Goal: Transaction & Acquisition: Purchase product/service

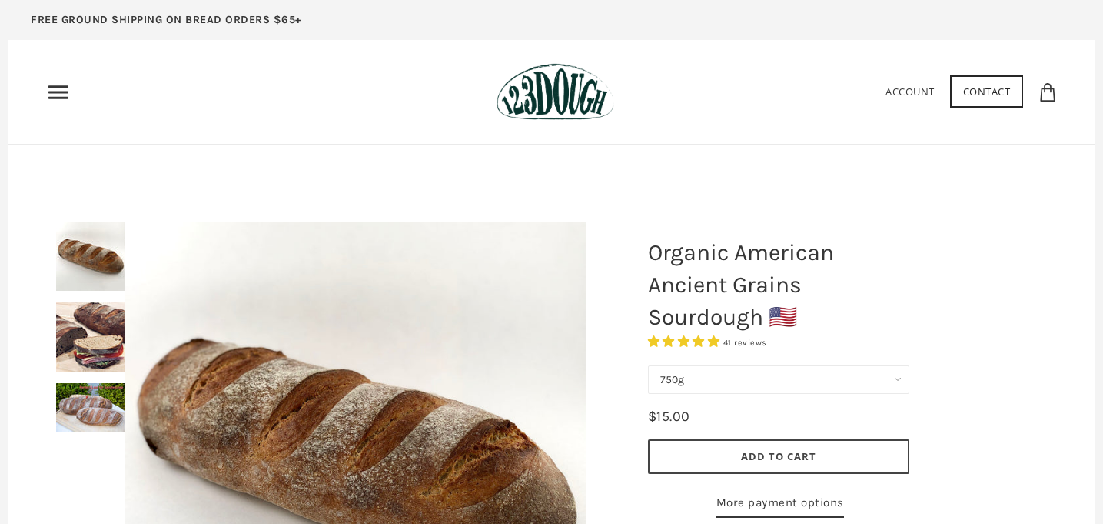
click at [55, 78] on div "Home 3 Ingredients Our Bread Subscribe & Save SOURDOUGH NOODLES Shop ALL Bread" at bounding box center [551, 92] width 1011 height 58
click at [58, 89] on icon "Primary" at bounding box center [58, 92] width 25 height 25
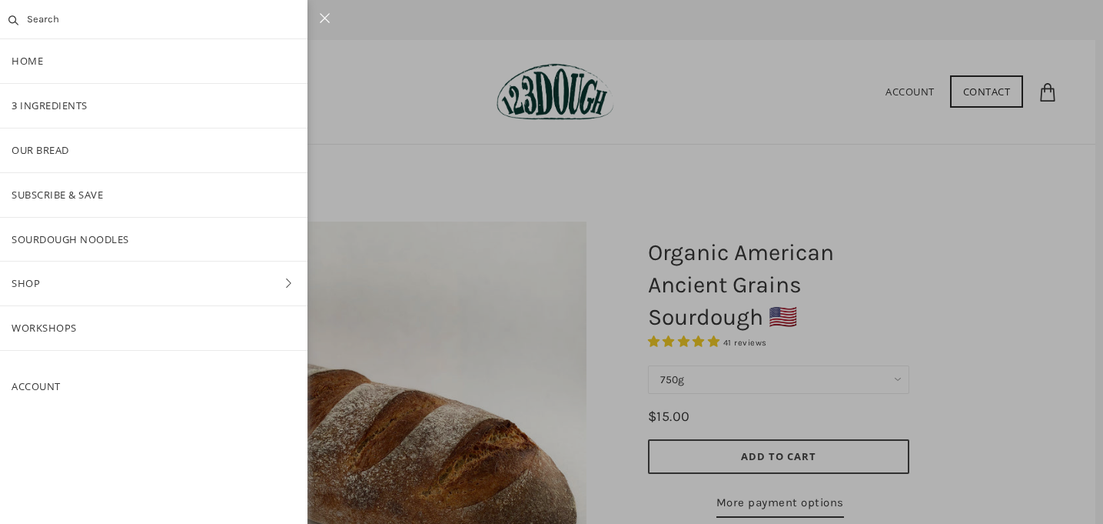
click at [39, 281] on link "Shop" at bounding box center [153, 283] width 307 height 44
click at [82, 149] on link "ALL" at bounding box center [153, 150] width 307 height 44
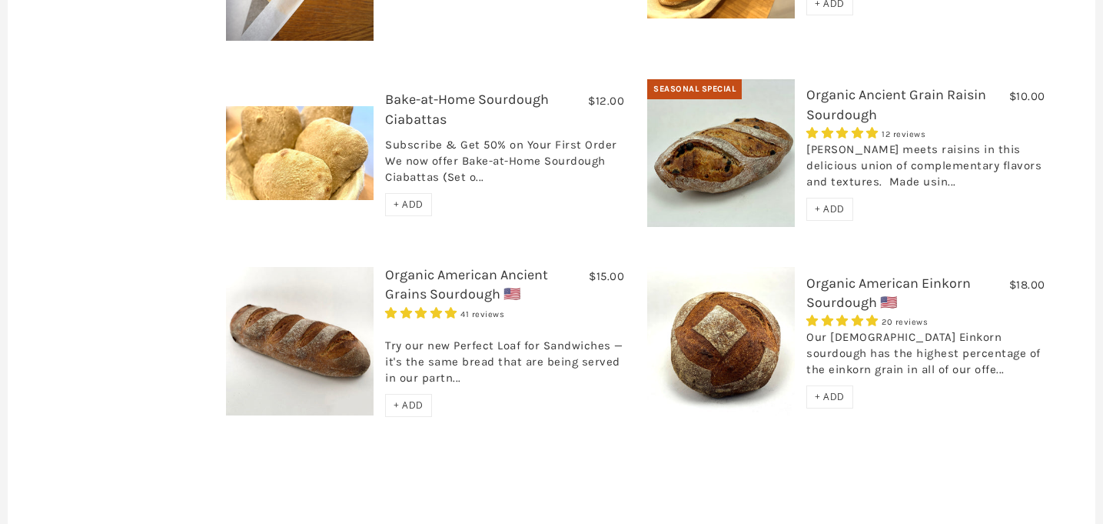
scroll to position [756, 0]
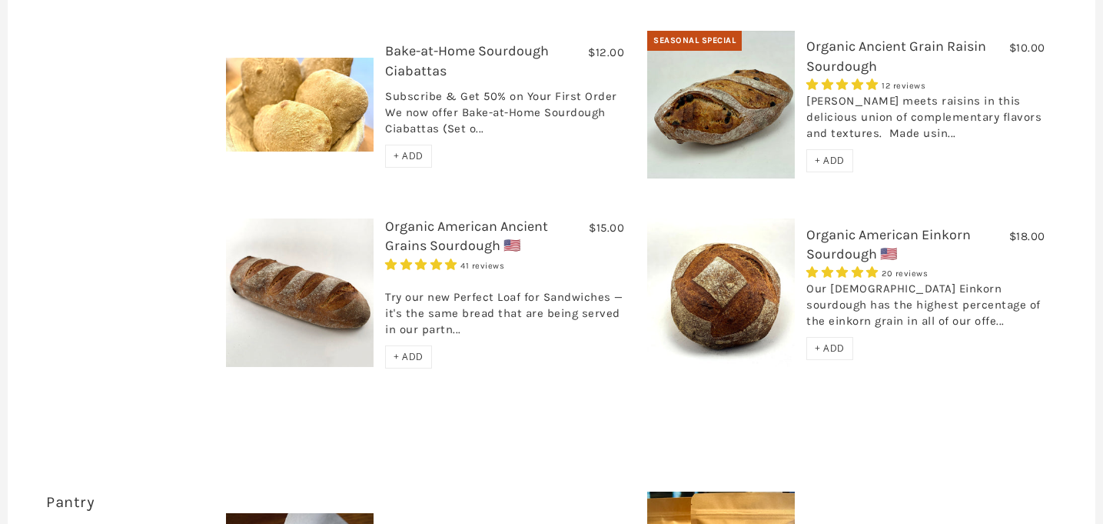
click at [419, 218] on link "Organic American Ancient Grains Sourdough 🇺🇸" at bounding box center [466, 236] width 163 height 36
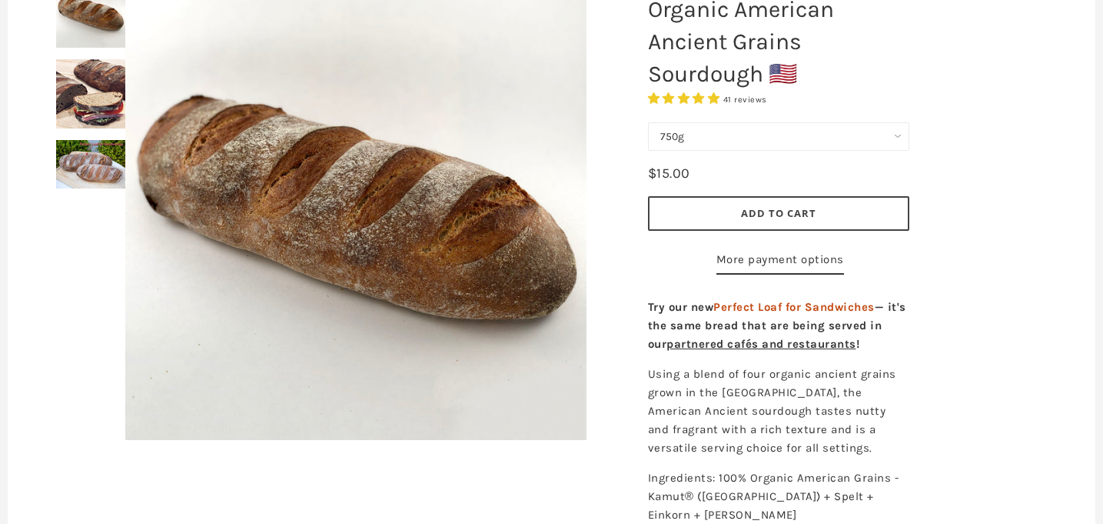
scroll to position [234, 0]
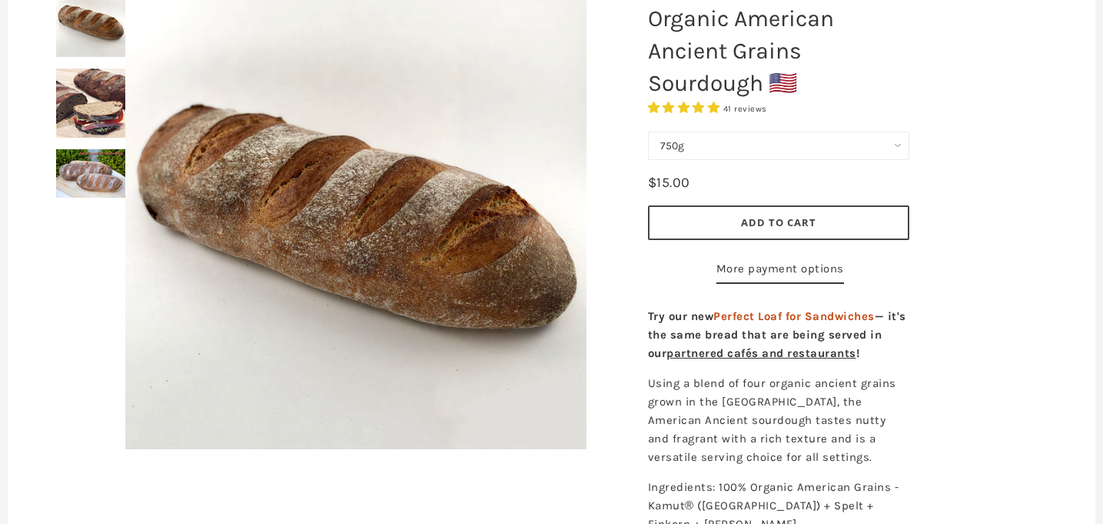
click at [822, 213] on button "Add to Cart" at bounding box center [778, 222] width 261 height 35
